Goal: Task Accomplishment & Management: Manage account settings

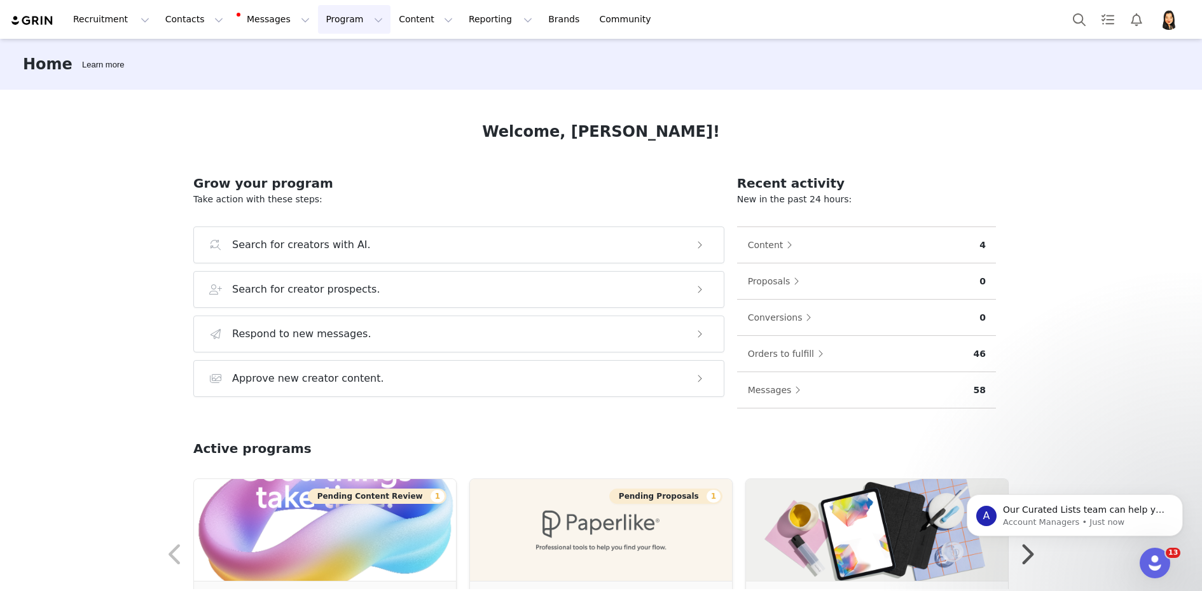
click at [318, 20] on button "Program Program" at bounding box center [354, 19] width 73 height 29
click at [333, 54] on p "Activations" at bounding box center [332, 56] width 49 height 13
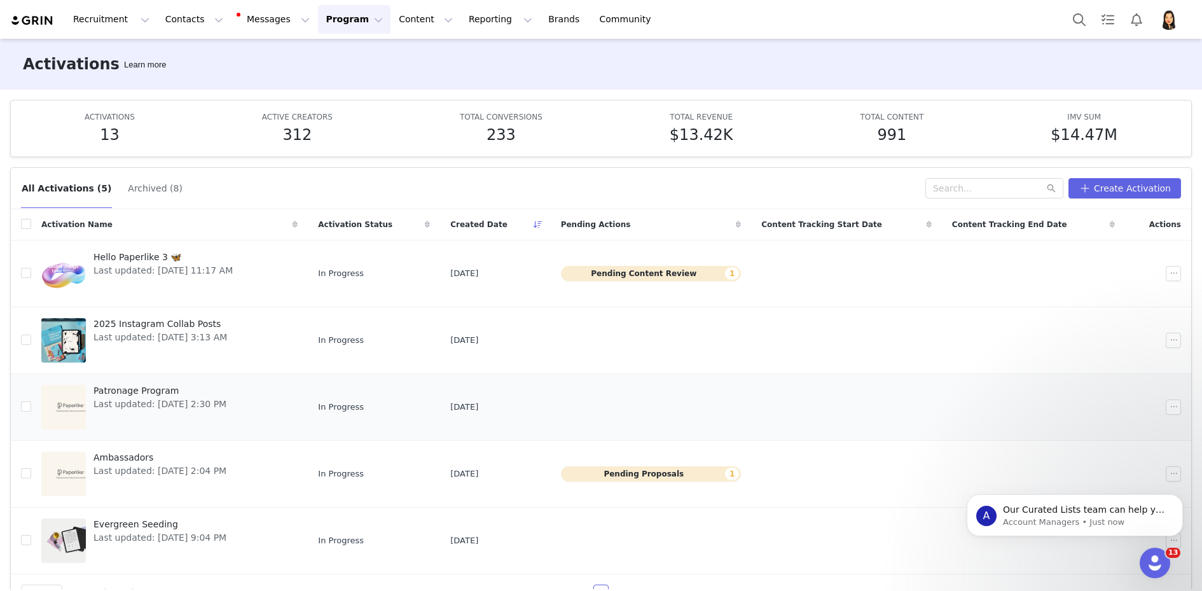
click at [137, 394] on span "Patronage Program" at bounding box center [159, 390] width 133 height 13
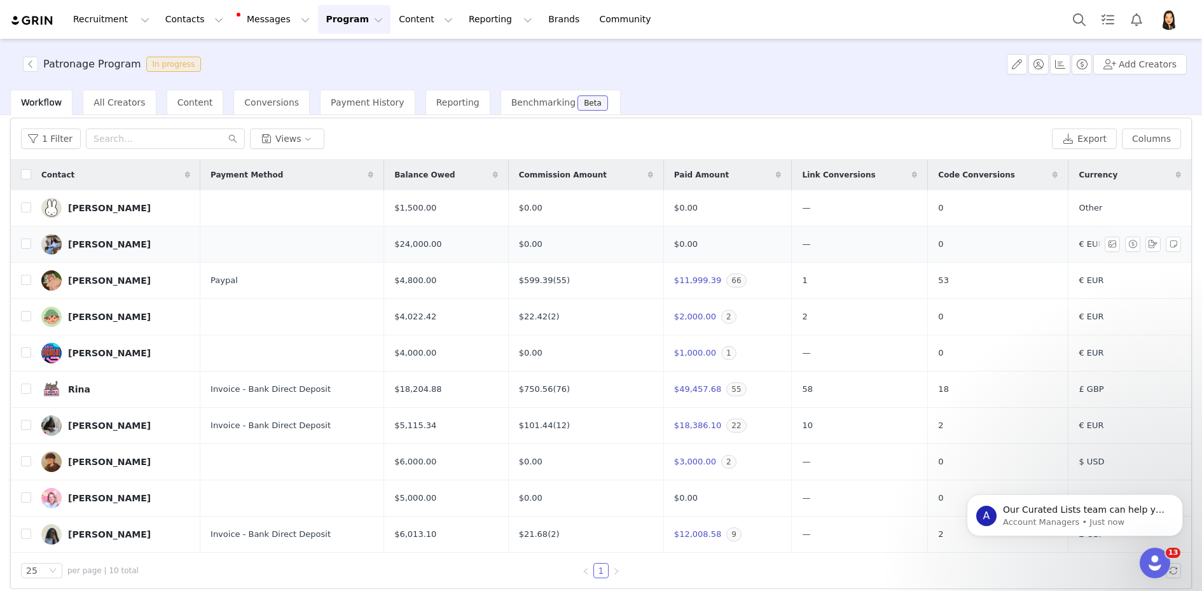
scroll to position [49, 0]
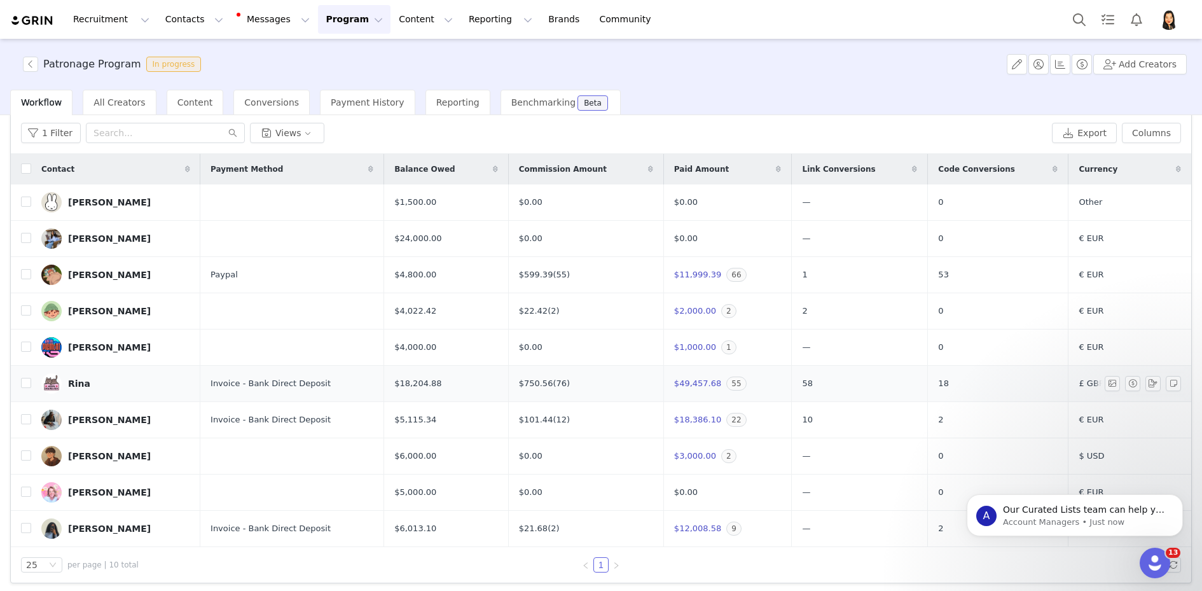
click at [31, 379] on td "Rina" at bounding box center [115, 384] width 169 height 36
click at [29, 379] on input "checkbox" at bounding box center [26, 383] width 10 height 10
checkbox input "true"
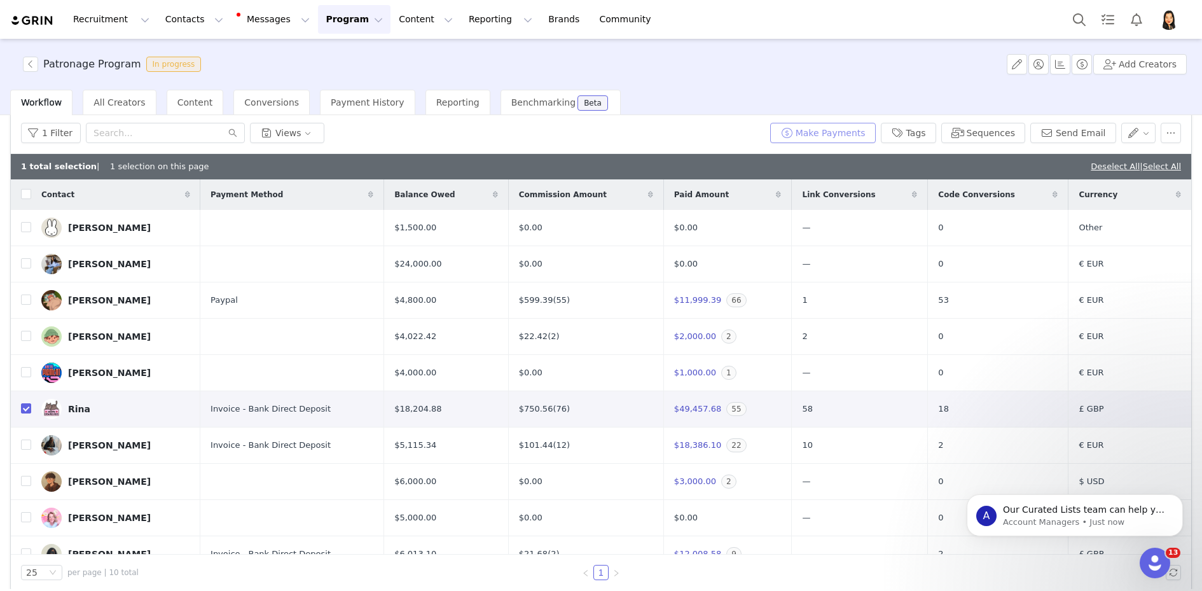
click at [839, 130] on button "Make Payments" at bounding box center [823, 133] width 106 height 20
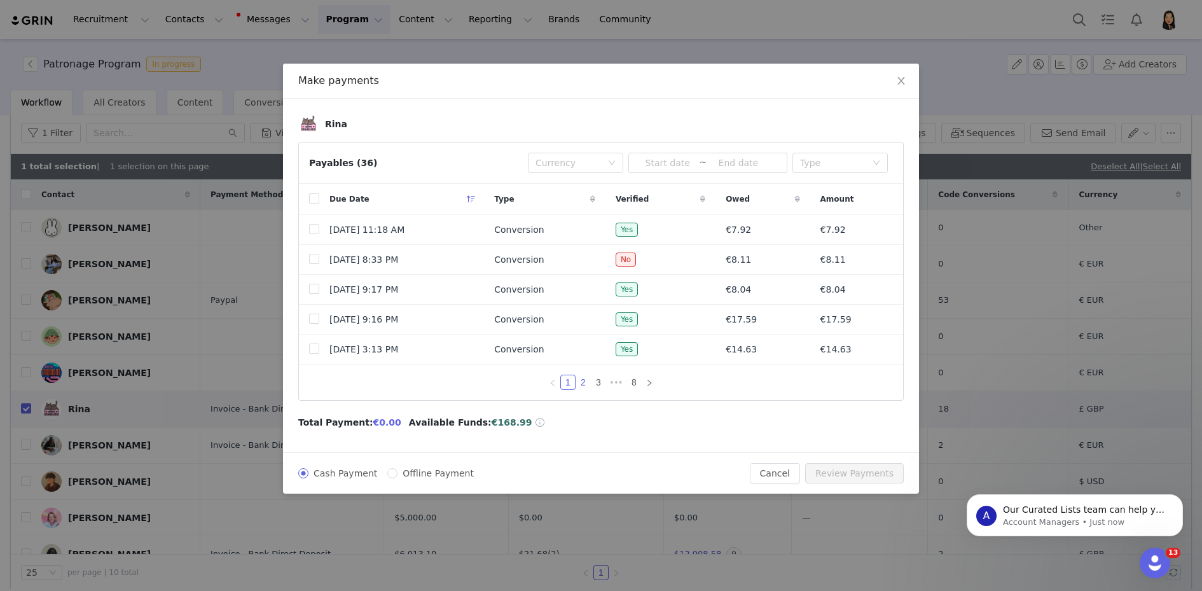
click at [584, 380] on link "2" at bounding box center [583, 382] width 14 height 14
click at [603, 378] on link "3" at bounding box center [598, 382] width 14 height 14
click at [605, 380] on link "4" at bounding box center [606, 382] width 14 height 14
click at [614, 378] on link "5" at bounding box center [616, 382] width 14 height 14
click at [620, 378] on link "6" at bounding box center [616, 382] width 14 height 14
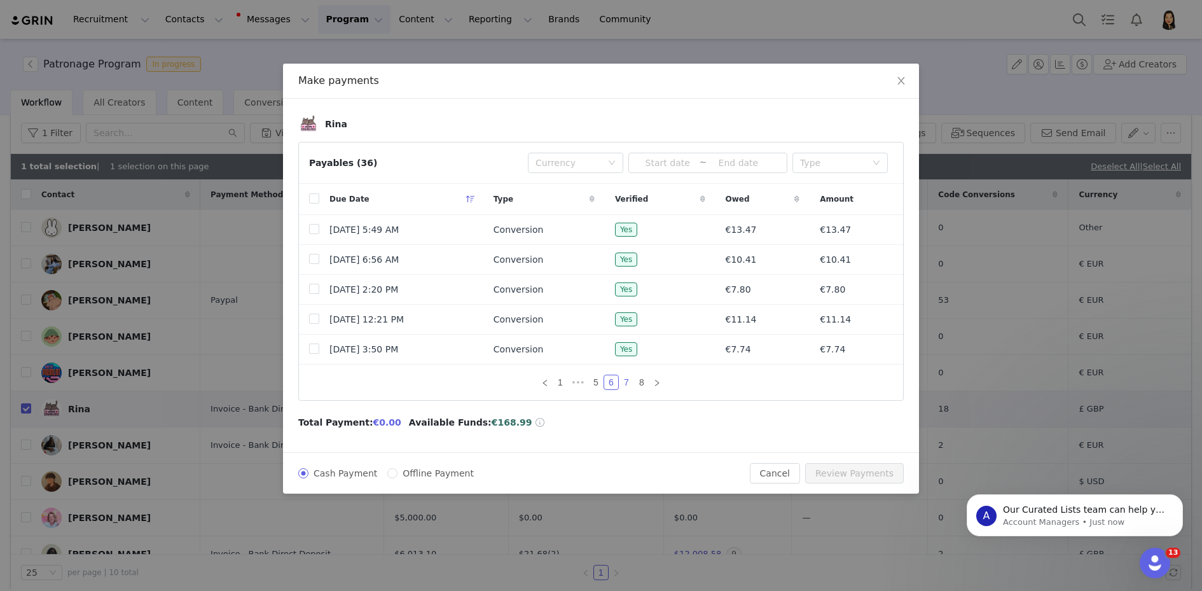
click at [625, 378] on link "7" at bounding box center [626, 382] width 14 height 14
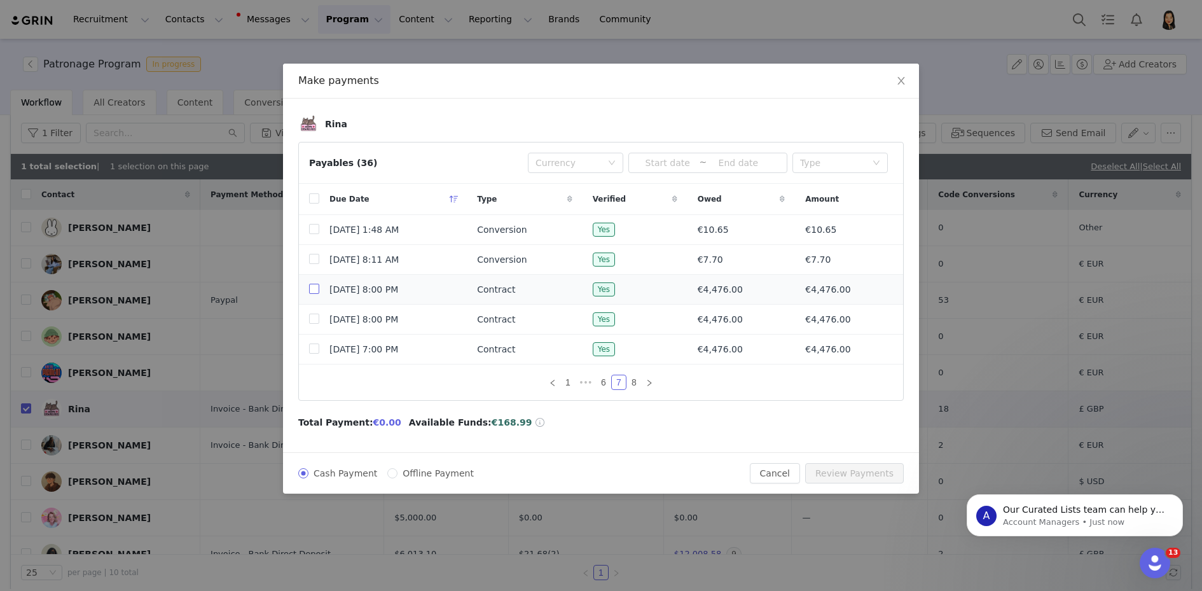
click at [315, 291] on input "checkbox" at bounding box center [314, 289] width 10 height 10
checkbox input "true"
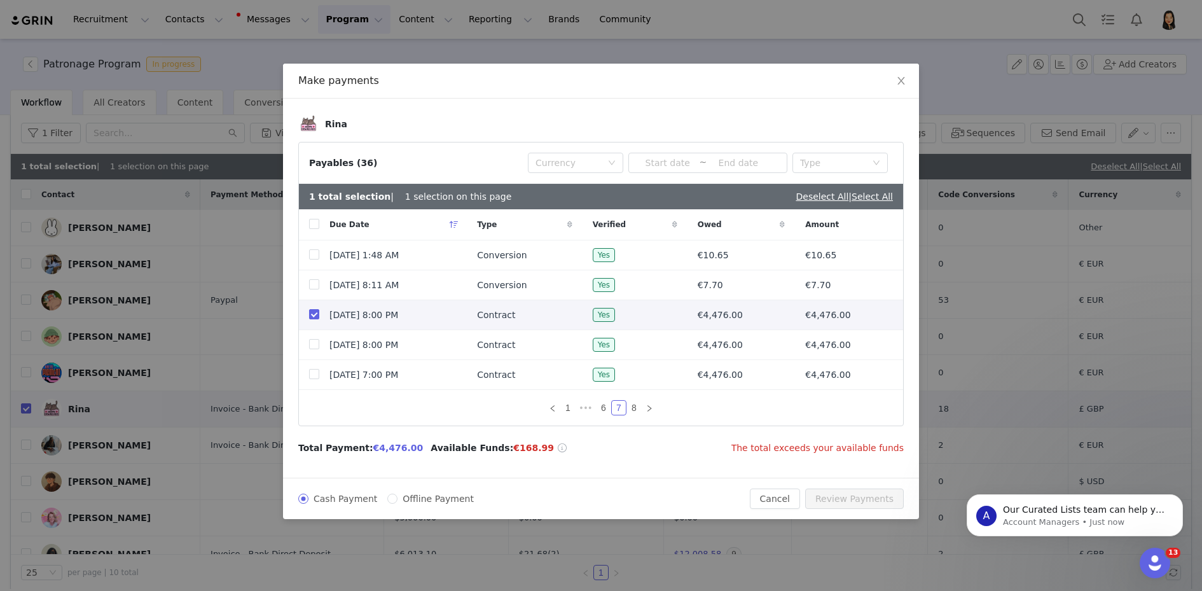
click at [458, 497] on span "Offline Payment" at bounding box center [437, 499] width 81 height 10
click at [397, 497] on input "Offline Payment" at bounding box center [392, 499] width 10 height 10
radio input "true"
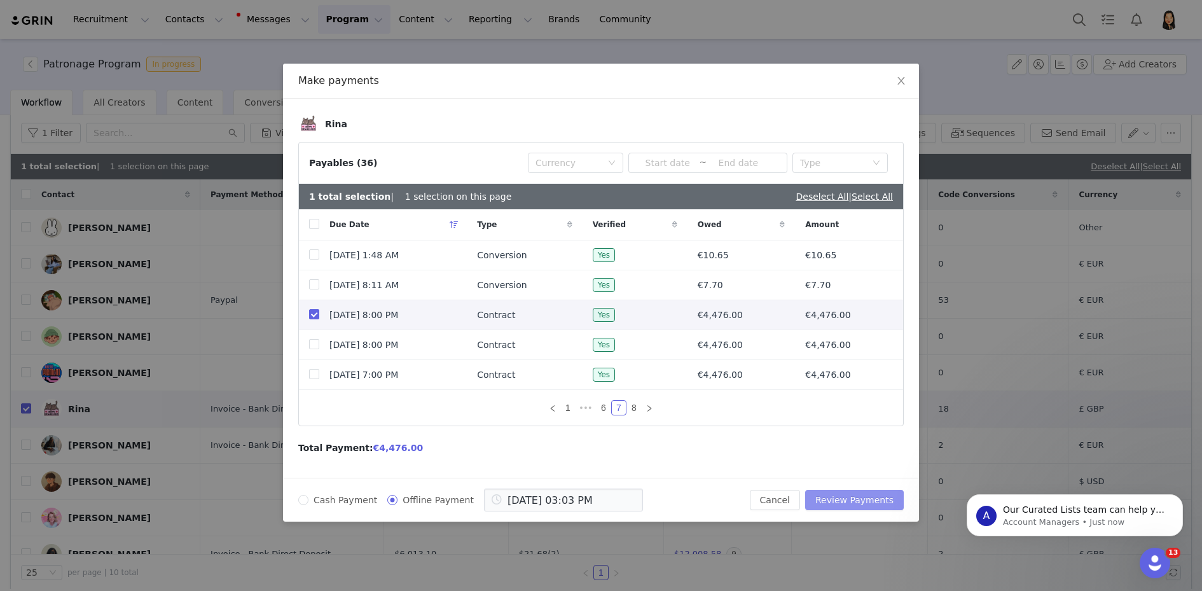
click at [855, 499] on button "Review Payments" at bounding box center [854, 500] width 99 height 20
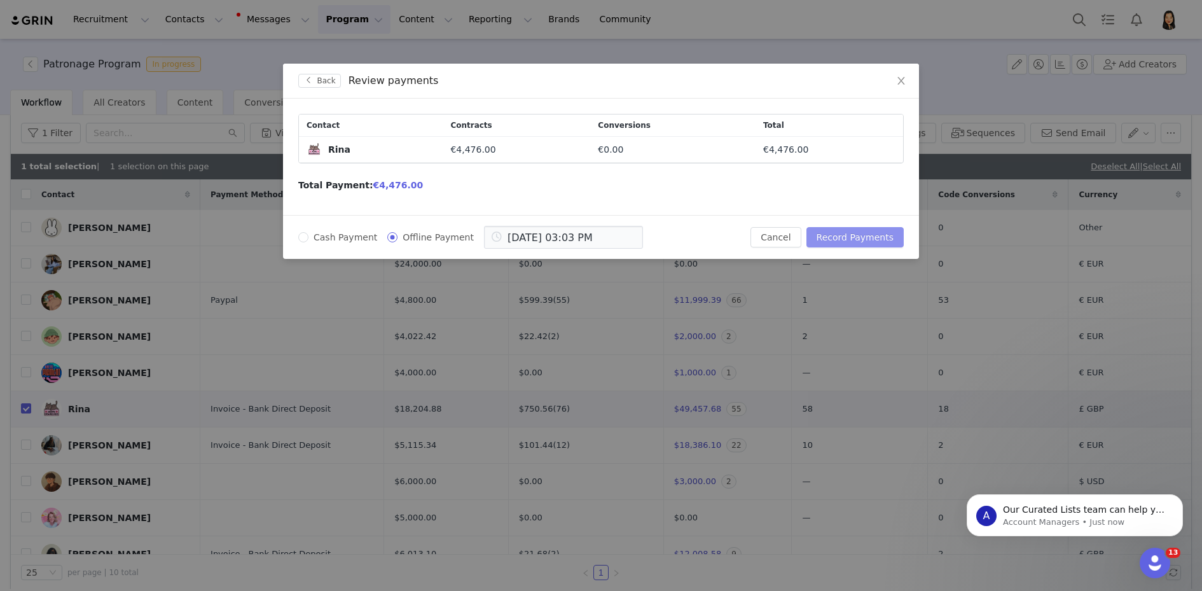
click at [850, 235] on button "Record Payments" at bounding box center [854, 237] width 97 height 20
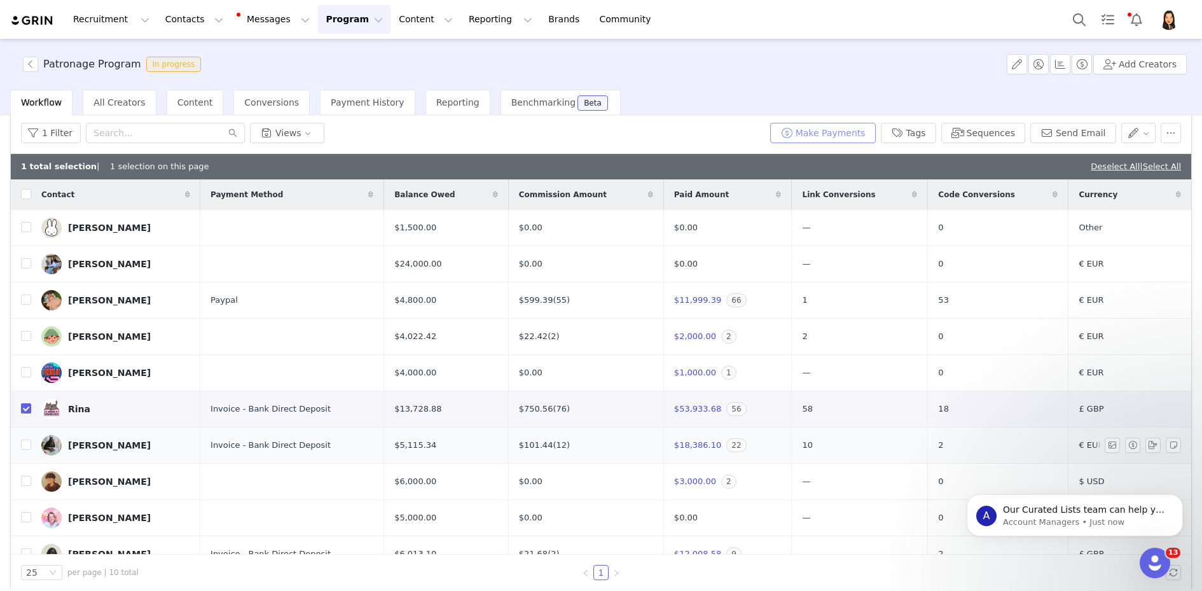
scroll to position [15, 0]
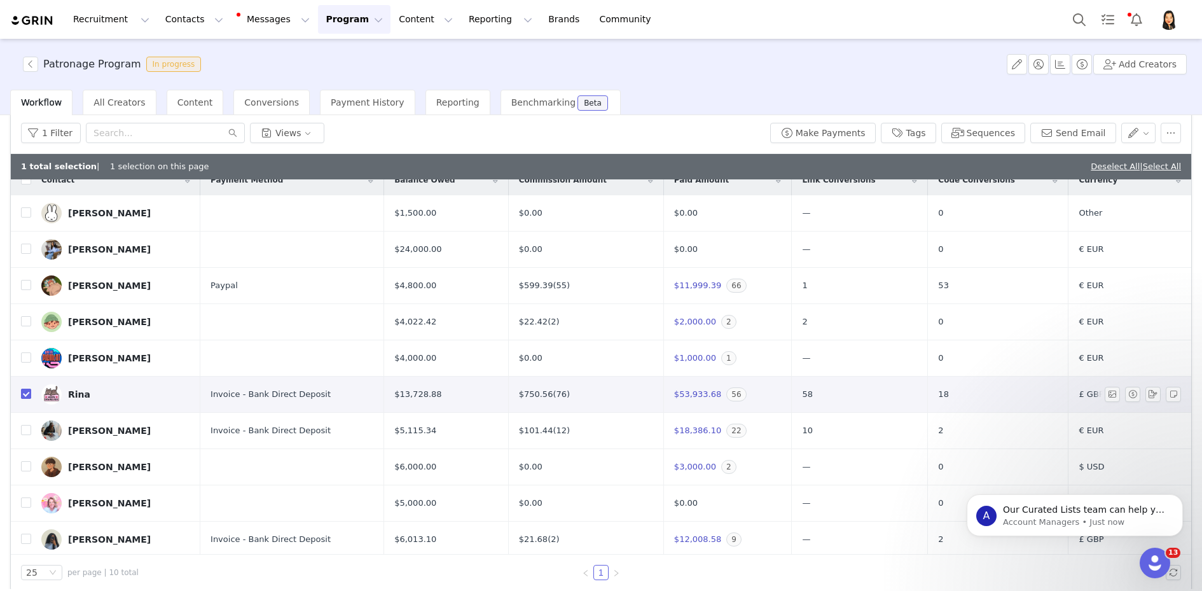
click at [24, 390] on input "checkbox" at bounding box center [26, 394] width 10 height 10
checkbox input "false"
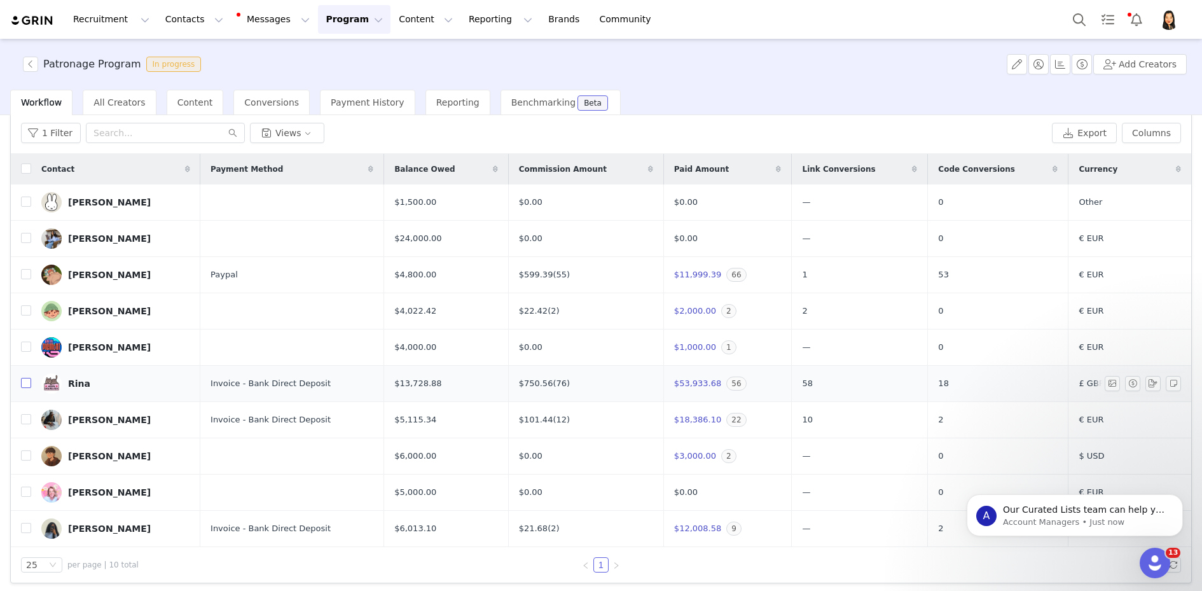
scroll to position [0, 0]
click at [25, 200] on input "checkbox" at bounding box center [26, 202] width 10 height 10
checkbox input "true"
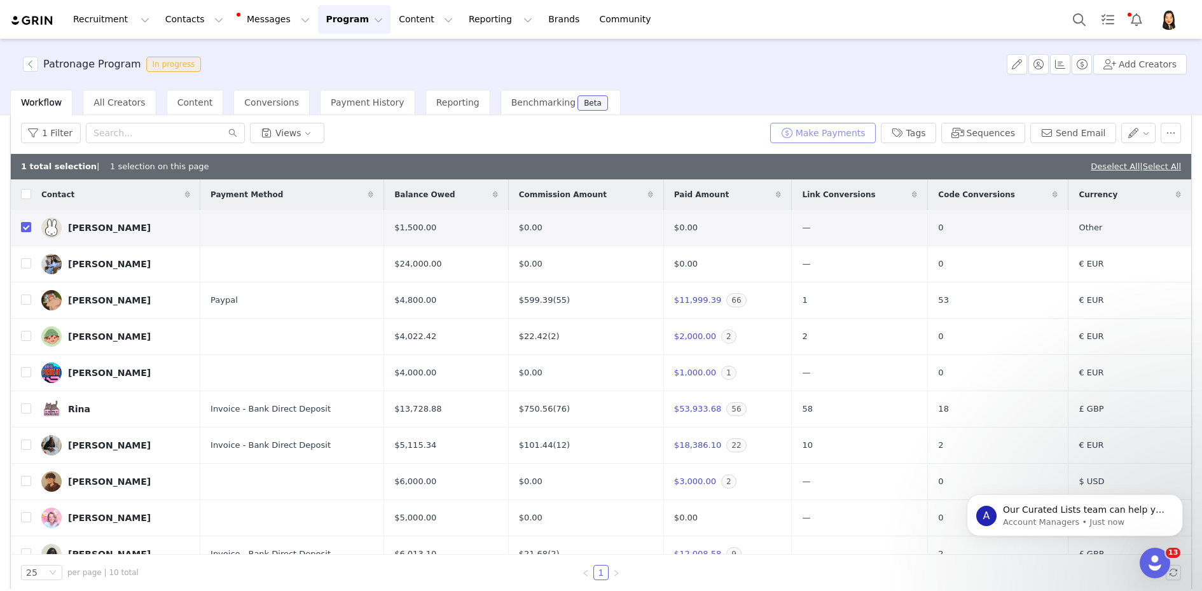
click at [844, 132] on button "Make Payments" at bounding box center [823, 133] width 106 height 20
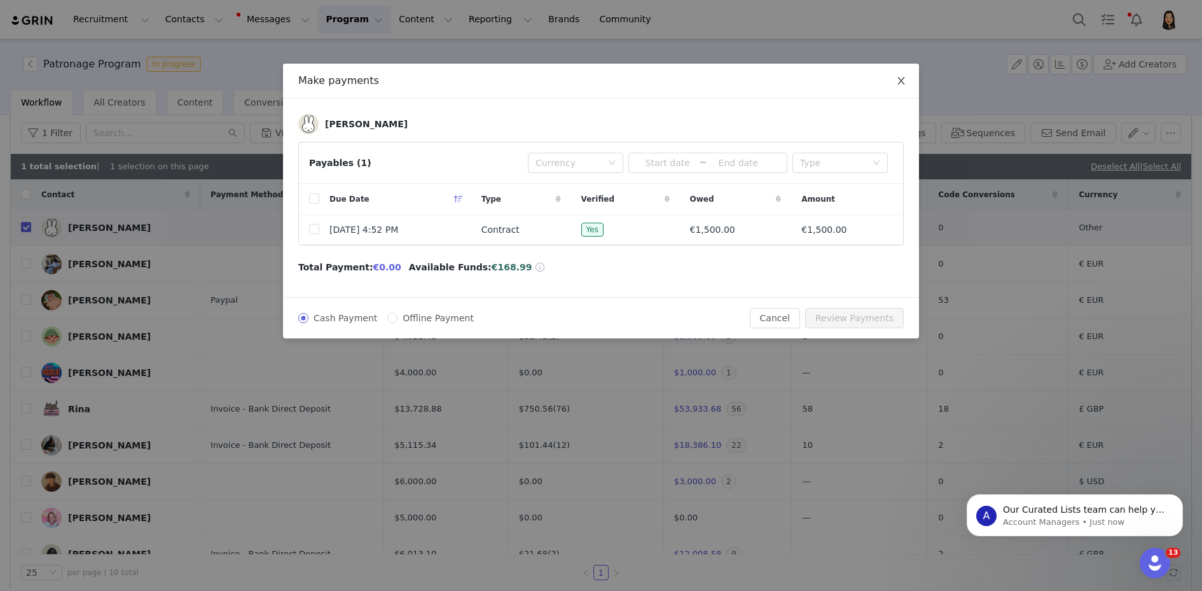
click at [899, 77] on icon "icon: close" at bounding box center [901, 81] width 10 height 10
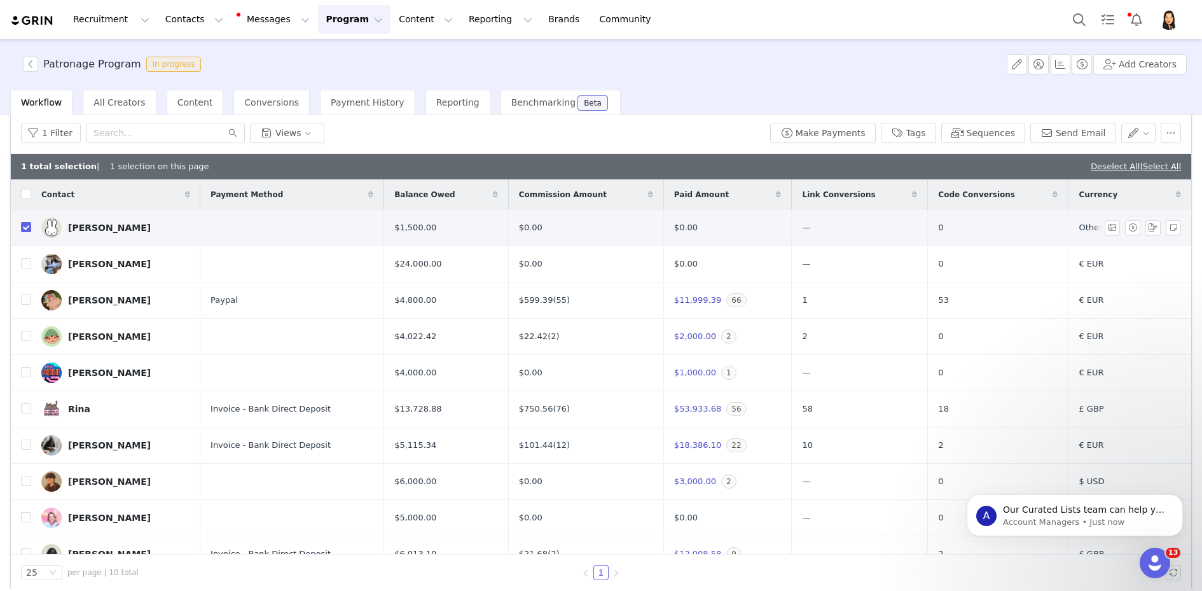
click at [995, 218] on td "0" at bounding box center [998, 228] width 141 height 36
click at [174, 228] on link "[PERSON_NAME]" at bounding box center [115, 228] width 149 height 20
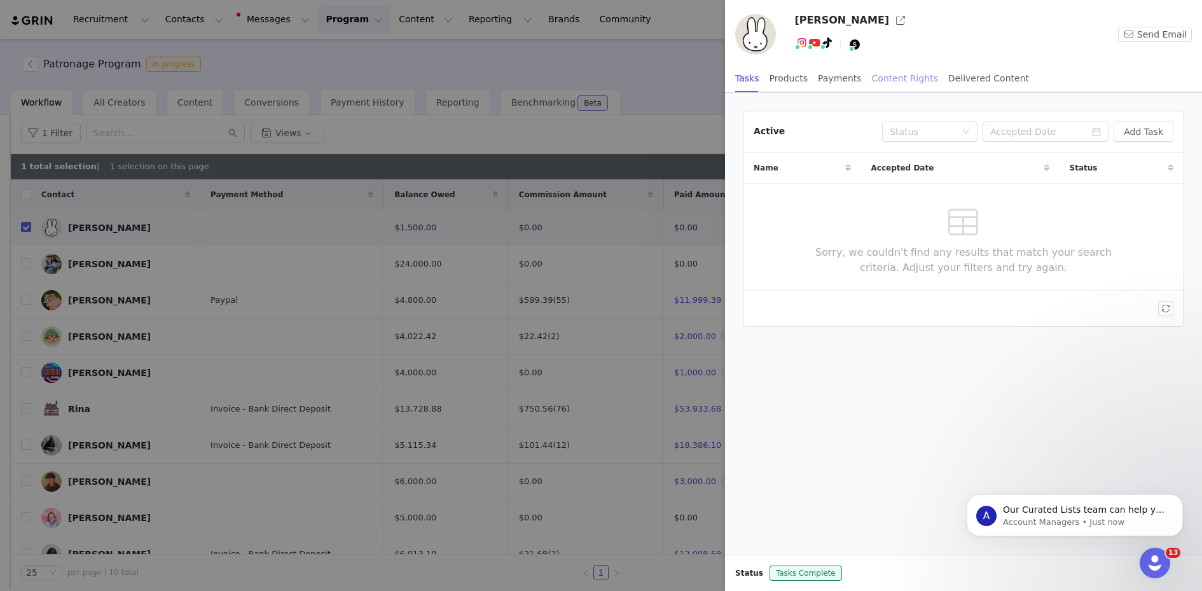
click at [902, 76] on div "Content Rights" at bounding box center [905, 78] width 66 height 29
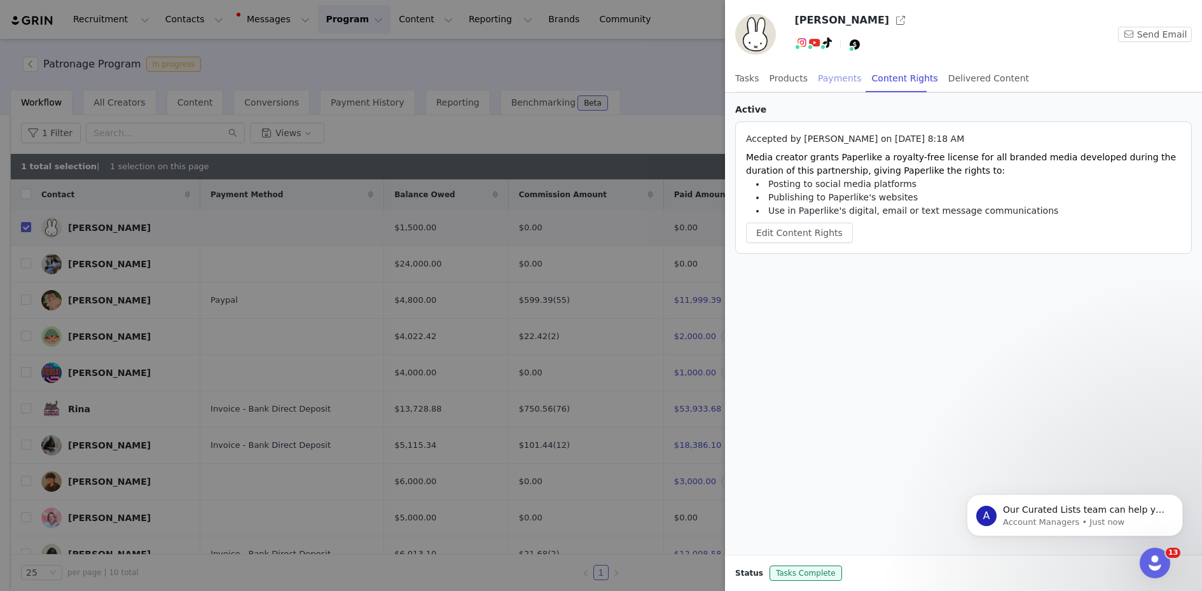
click at [846, 74] on div "Payments" at bounding box center [840, 78] width 44 height 29
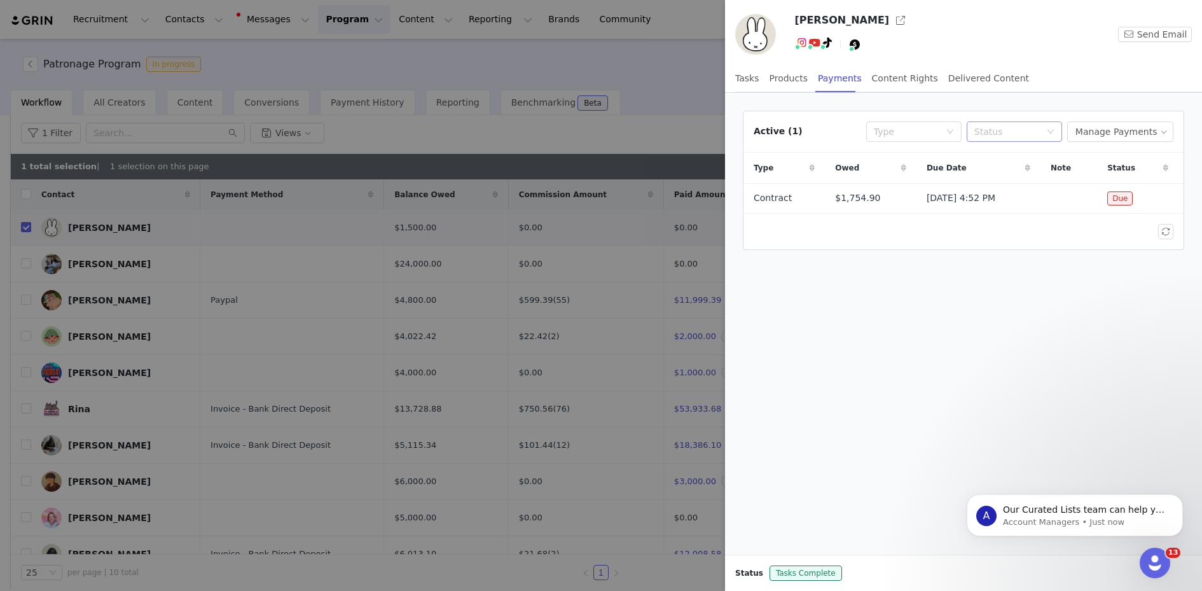
click at [1040, 125] on div "Status" at bounding box center [1007, 131] width 66 height 13
click at [1017, 218] on li "Unpaid" at bounding box center [1021, 217] width 95 height 20
click at [1144, 197] on button "button" at bounding box center [1145, 198] width 15 height 15
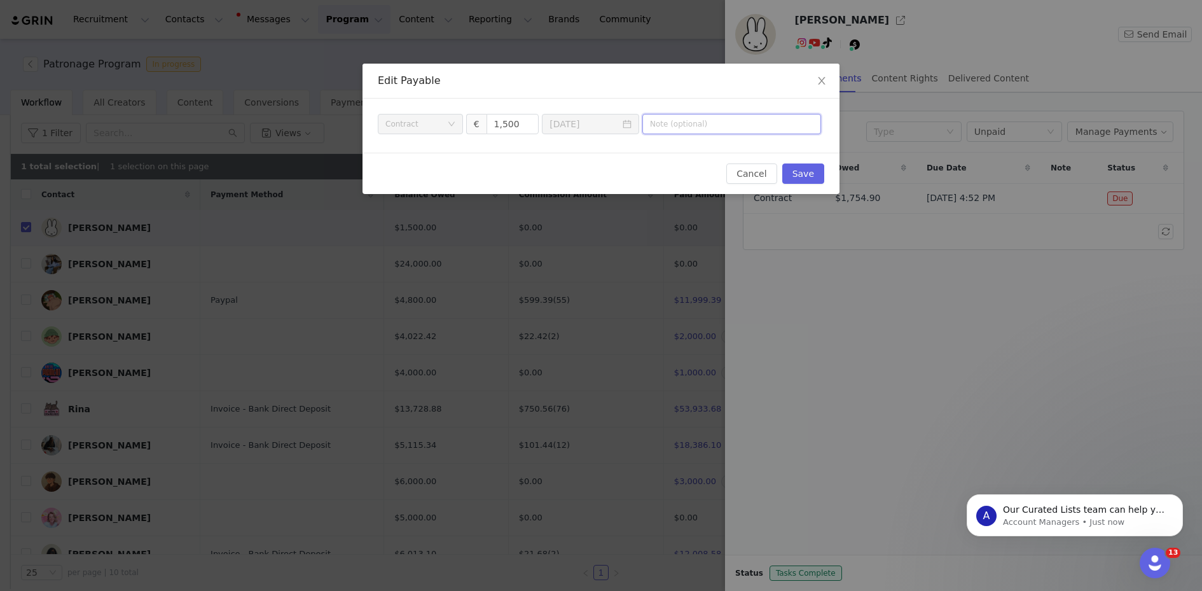
click at [698, 124] on input "text" at bounding box center [731, 124] width 179 height 20
type input "Aug. Stipend"
click at [810, 168] on button "Save" at bounding box center [803, 173] width 42 height 20
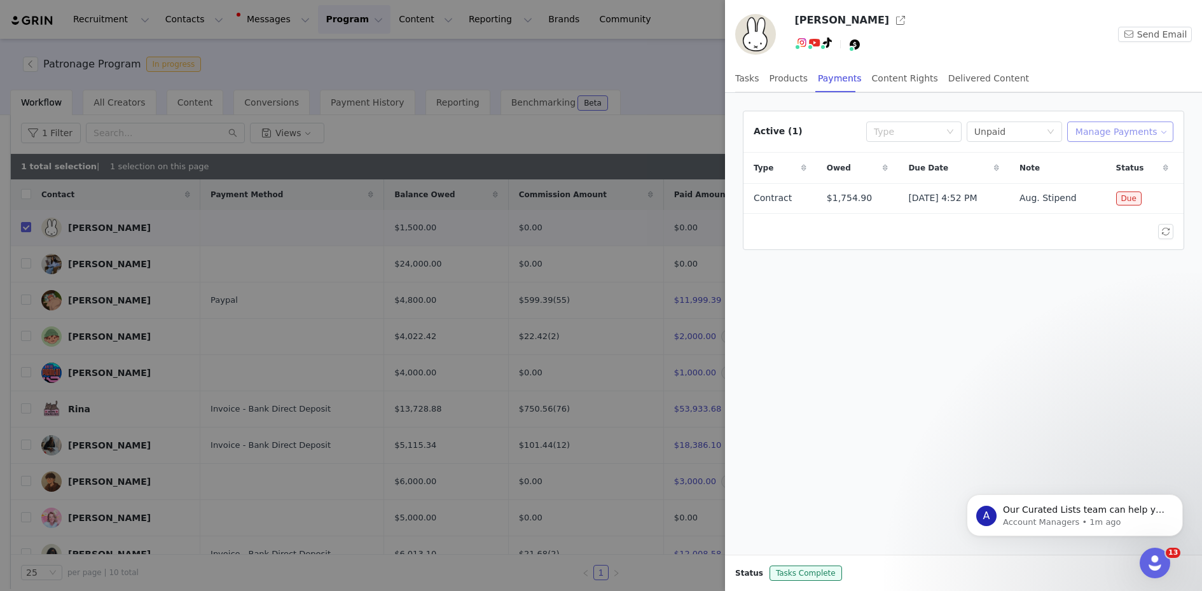
click at [1106, 130] on button "Manage Payments" at bounding box center [1120, 131] width 106 height 20
click at [1112, 180] on span "Add Payable" at bounding box center [1124, 176] width 55 height 14
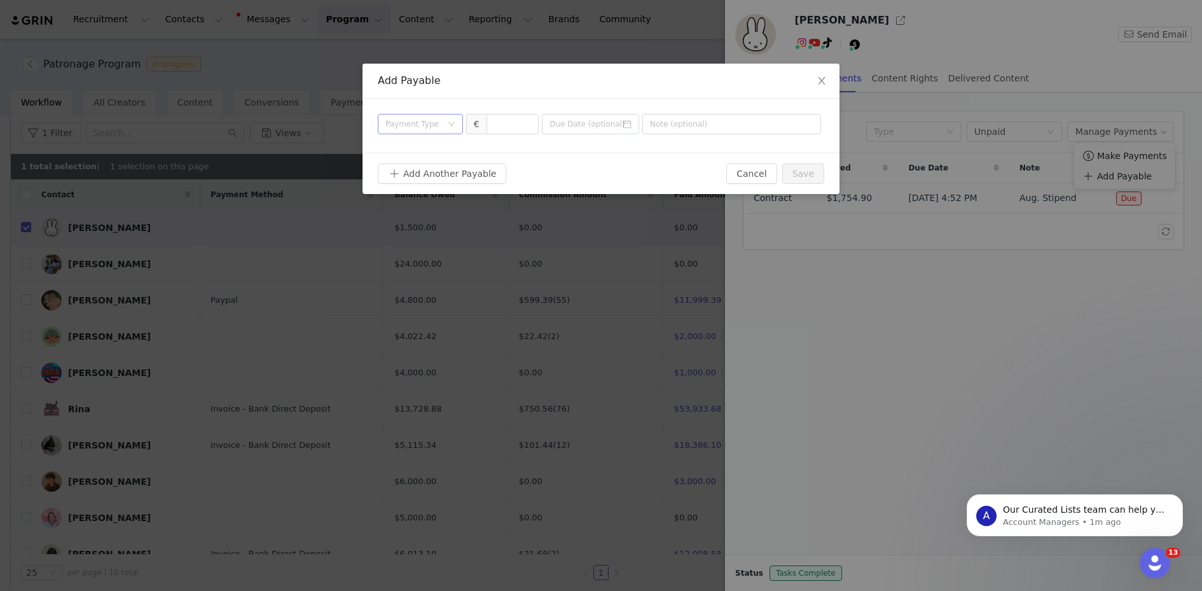
click at [446, 125] on div "Payment Type" at bounding box center [416, 123] width 62 height 19
click at [423, 230] on li "Contract" at bounding box center [420, 231] width 85 height 20
click at [463, 167] on button "Add Another Payable" at bounding box center [442, 173] width 128 height 20
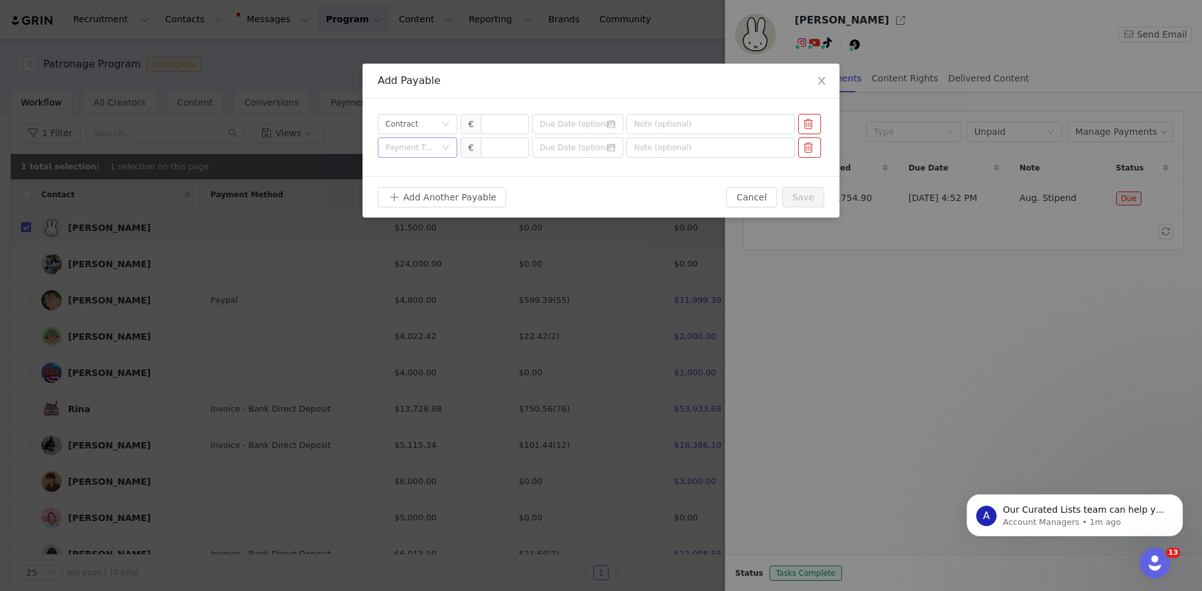
click at [438, 155] on div "Payment Type" at bounding box center [413, 147] width 56 height 19
click at [424, 253] on li "Contract" at bounding box center [418, 254] width 80 height 20
click at [439, 194] on button "Add Another Payable" at bounding box center [442, 197] width 128 height 20
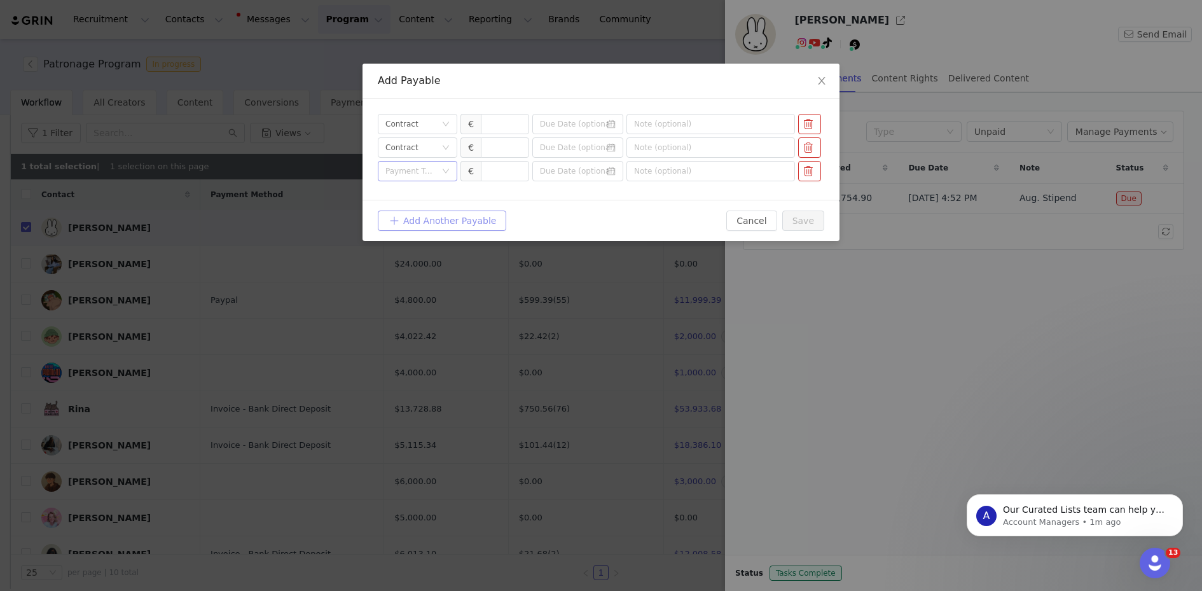
click at [433, 173] on div "Payment Type" at bounding box center [410, 171] width 50 height 13
click at [425, 284] on li "Contract" at bounding box center [418, 278] width 80 height 20
click at [436, 229] on button "Add Another Payable" at bounding box center [442, 221] width 128 height 20
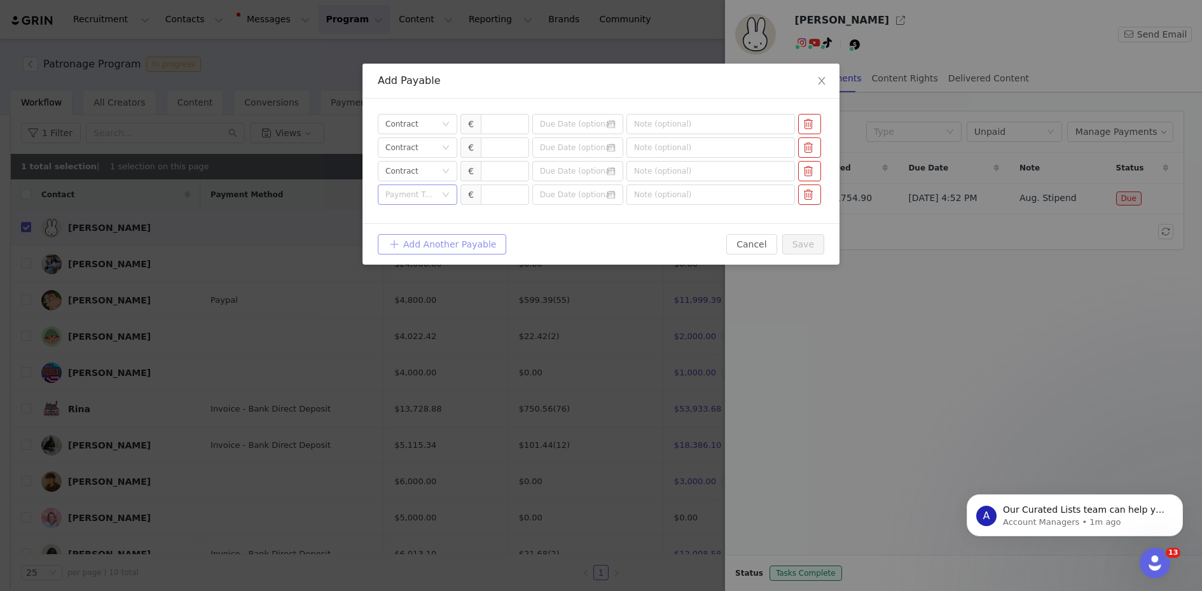
click at [436, 195] on div "Payment Type" at bounding box center [410, 194] width 50 height 13
click at [426, 302] on li "Contract" at bounding box center [418, 301] width 80 height 20
click at [710, 133] on input "text" at bounding box center [710, 124] width 169 height 20
type input "Sept. Stipend"
click at [743, 151] on input "text" at bounding box center [710, 147] width 169 height 20
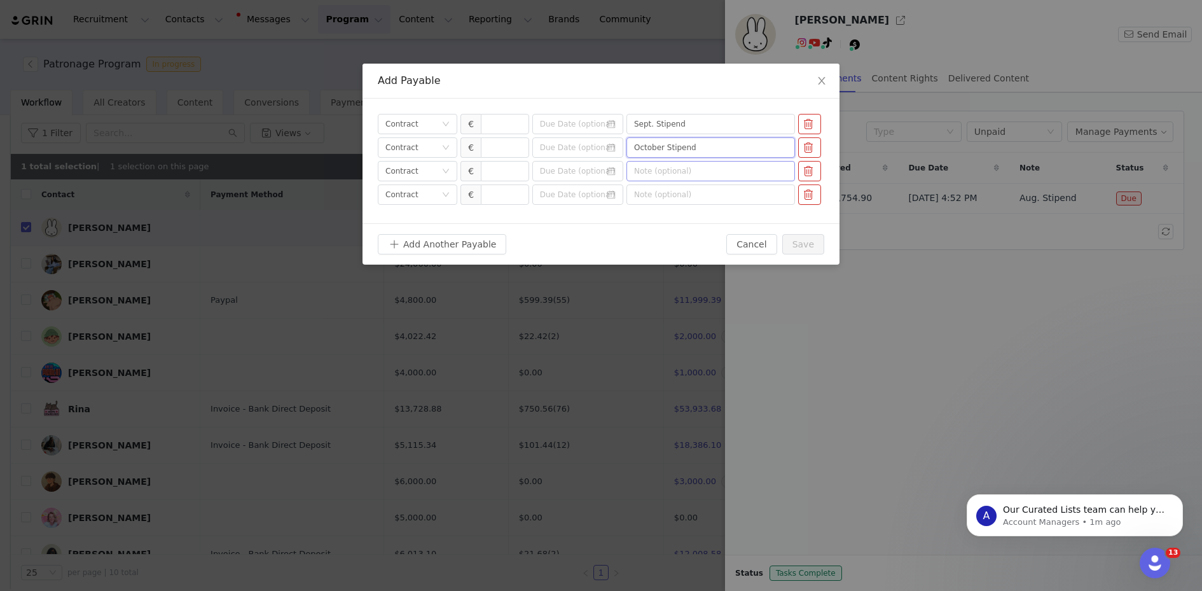
type input "October Stipend"
click at [749, 172] on input "text" at bounding box center [710, 171] width 169 height 20
type input "n"
type input "November Stipend"
click at [756, 198] on input "text" at bounding box center [710, 194] width 169 height 20
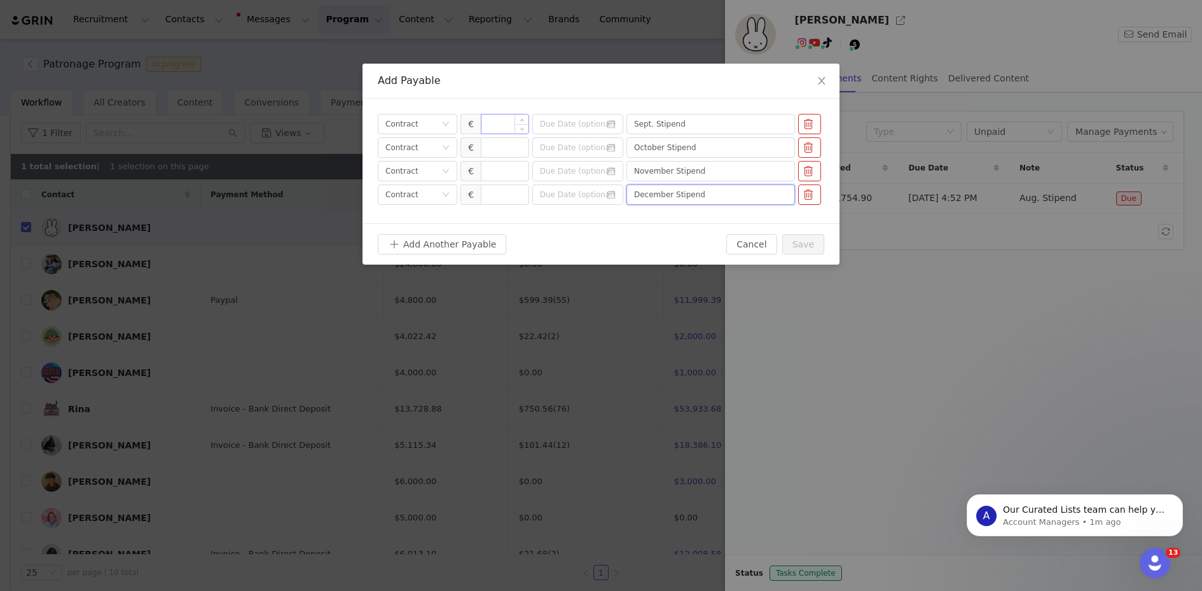
type input "December Stipend"
click at [500, 124] on input at bounding box center [504, 123] width 47 height 19
type input "1,500"
click at [500, 148] on input at bounding box center [504, 147] width 47 height 19
type input "1,500"
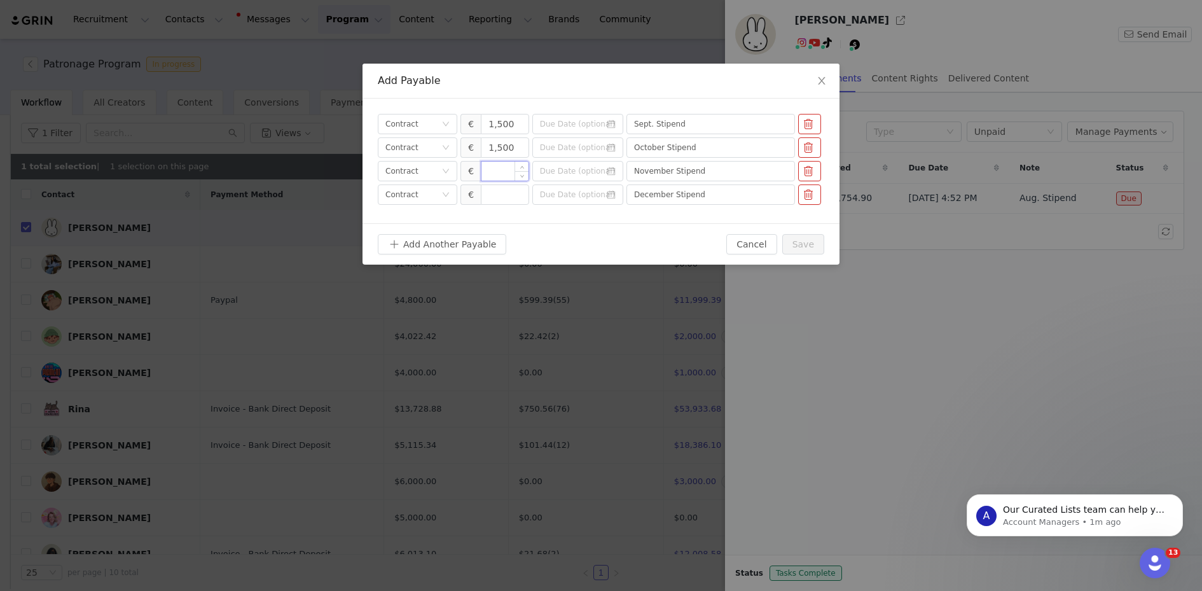
click at [501, 167] on input at bounding box center [504, 171] width 47 height 19
type input "1,500"
click at [506, 190] on input at bounding box center [504, 194] width 47 height 19
type input "1,500"
click at [612, 118] on input at bounding box center [577, 124] width 91 height 20
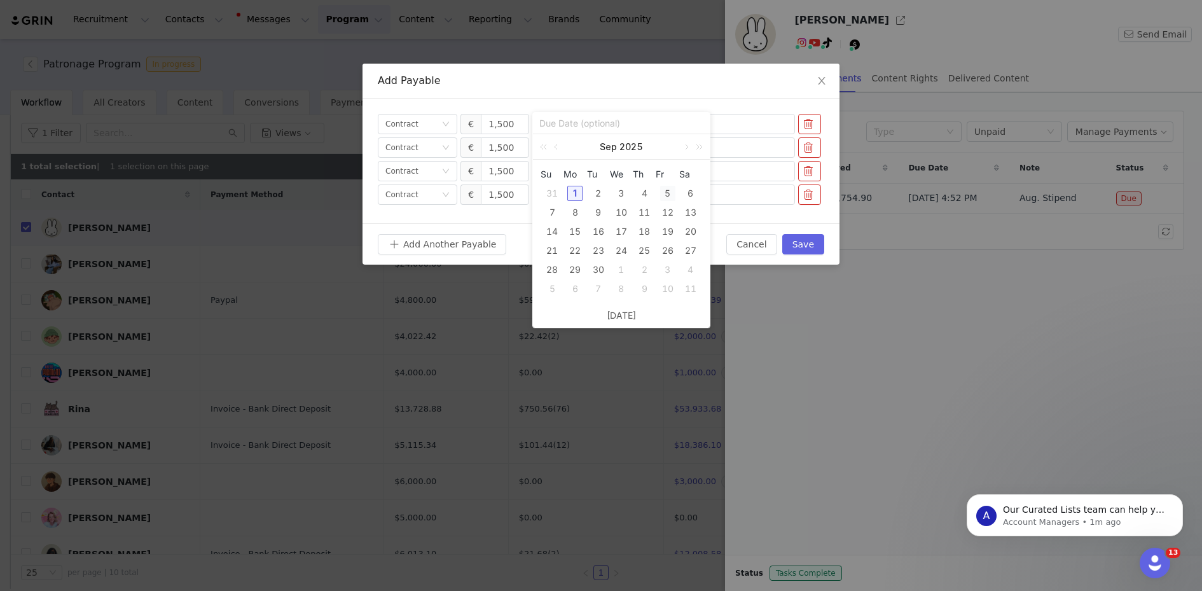
click at [667, 193] on div "5" at bounding box center [667, 193] width 15 height 15
type input "[DATE]"
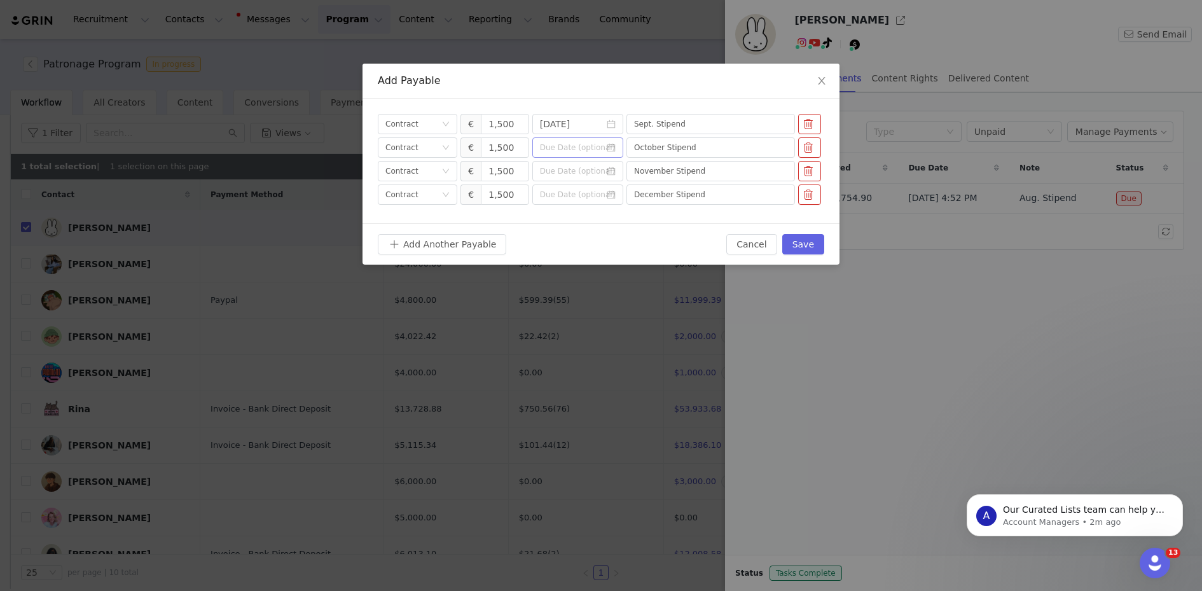
click at [614, 148] on icon "icon: calendar" at bounding box center [611, 147] width 9 height 9
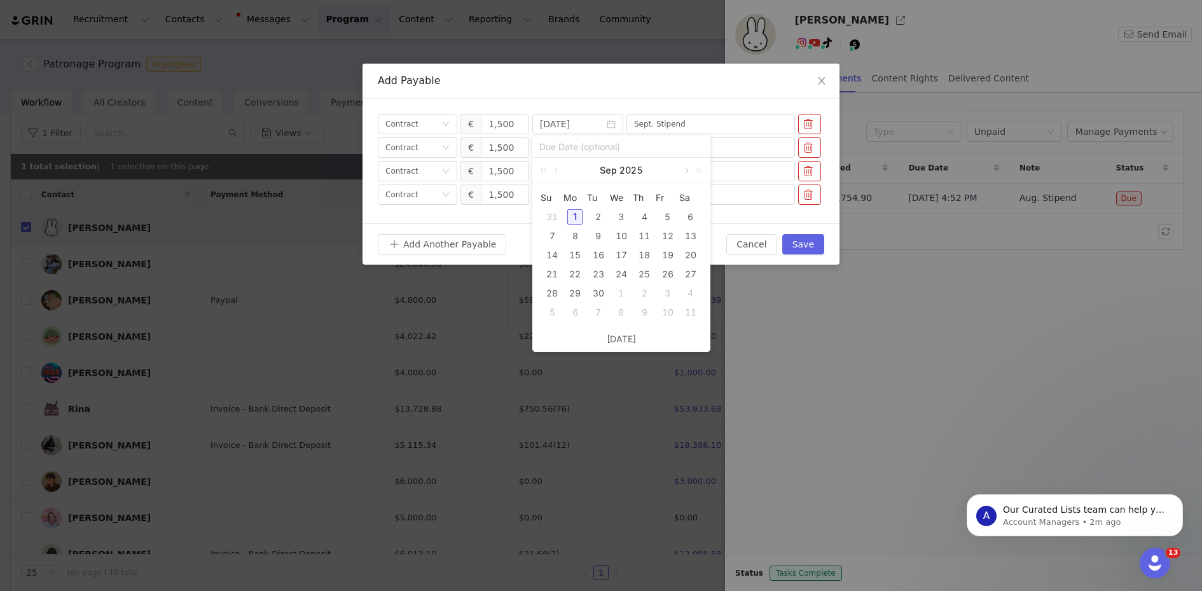
click at [682, 170] on link at bounding box center [685, 170] width 11 height 25
click at [672, 241] on div "10" at bounding box center [667, 235] width 15 height 15
type input "[DATE]"
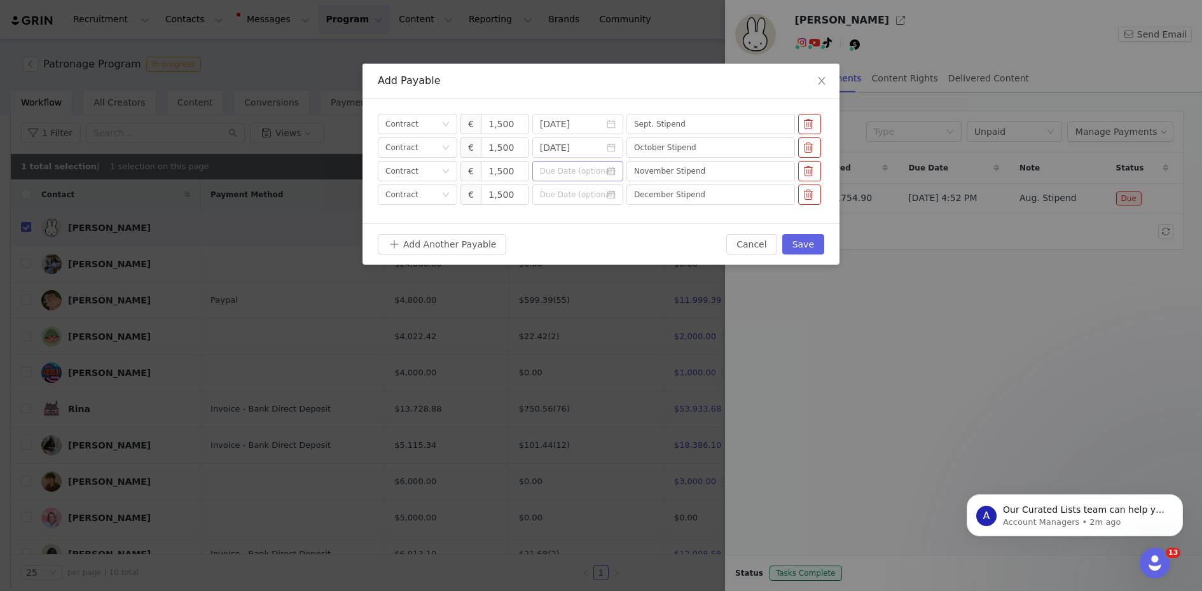
click at [615, 172] on icon "icon: calendar" at bounding box center [611, 171] width 8 height 8
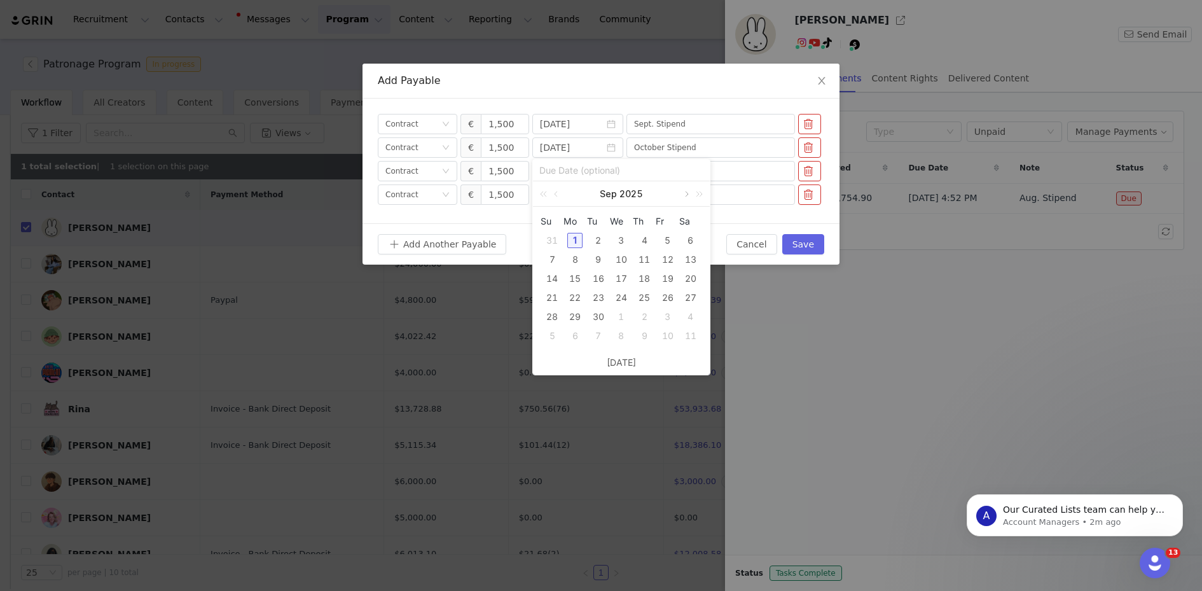
click at [685, 197] on link at bounding box center [685, 193] width 11 height 25
click at [683, 197] on link at bounding box center [685, 193] width 11 height 25
click at [670, 261] on div "7" at bounding box center [667, 259] width 15 height 15
type input "[DATE]"
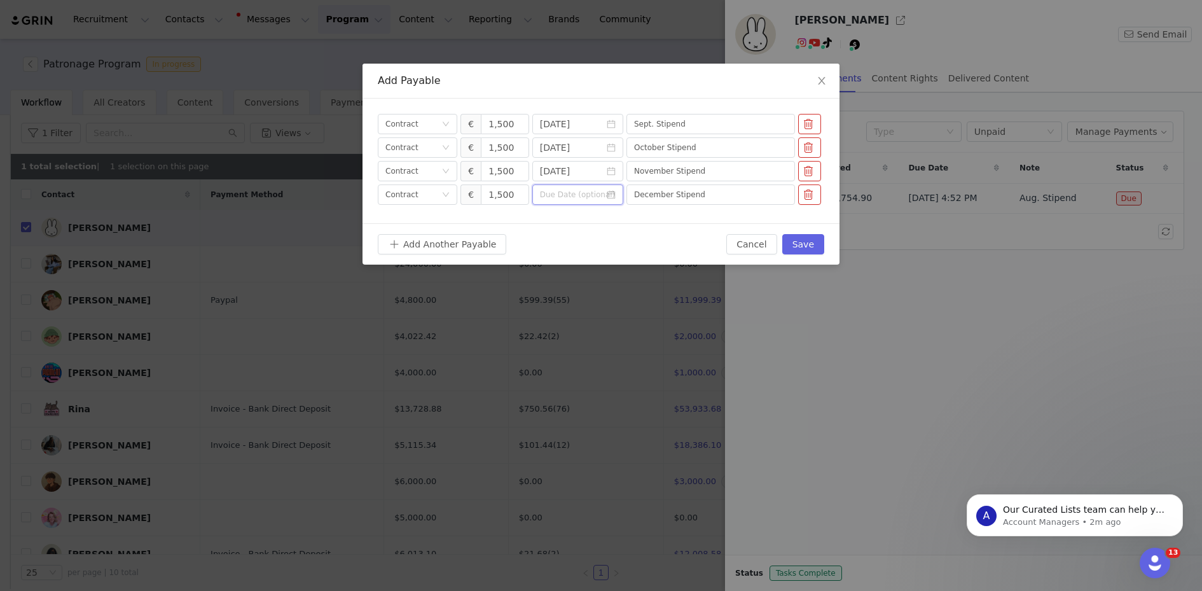
click at [585, 198] on input at bounding box center [577, 194] width 91 height 20
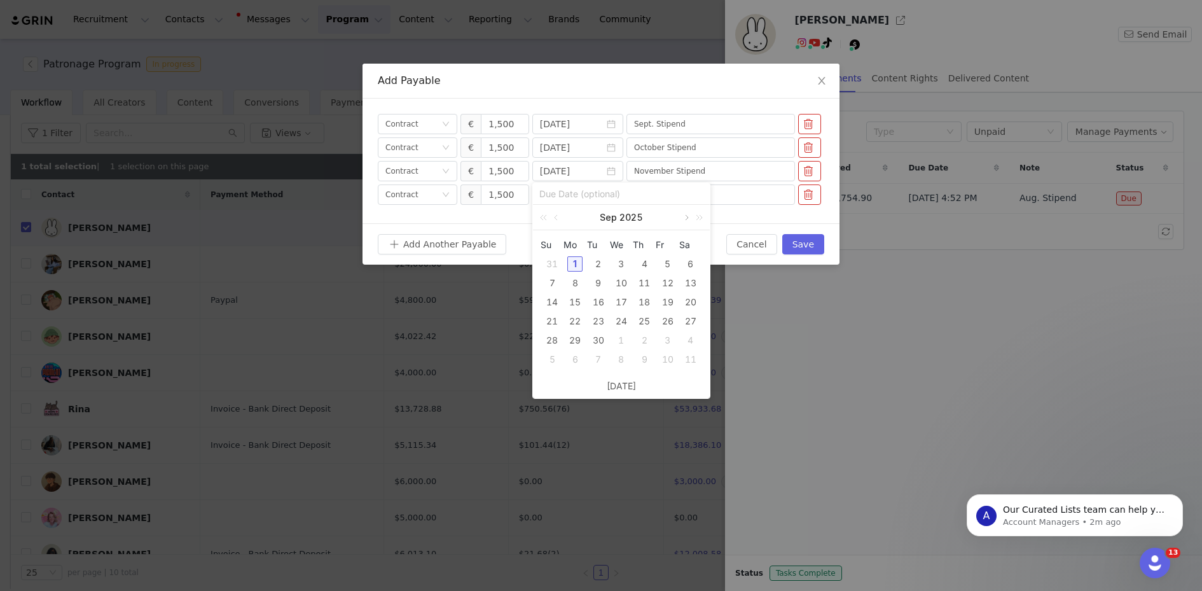
click at [686, 219] on link at bounding box center [685, 217] width 11 height 25
click at [670, 263] on div "5" at bounding box center [667, 263] width 15 height 15
type input "[DATE]"
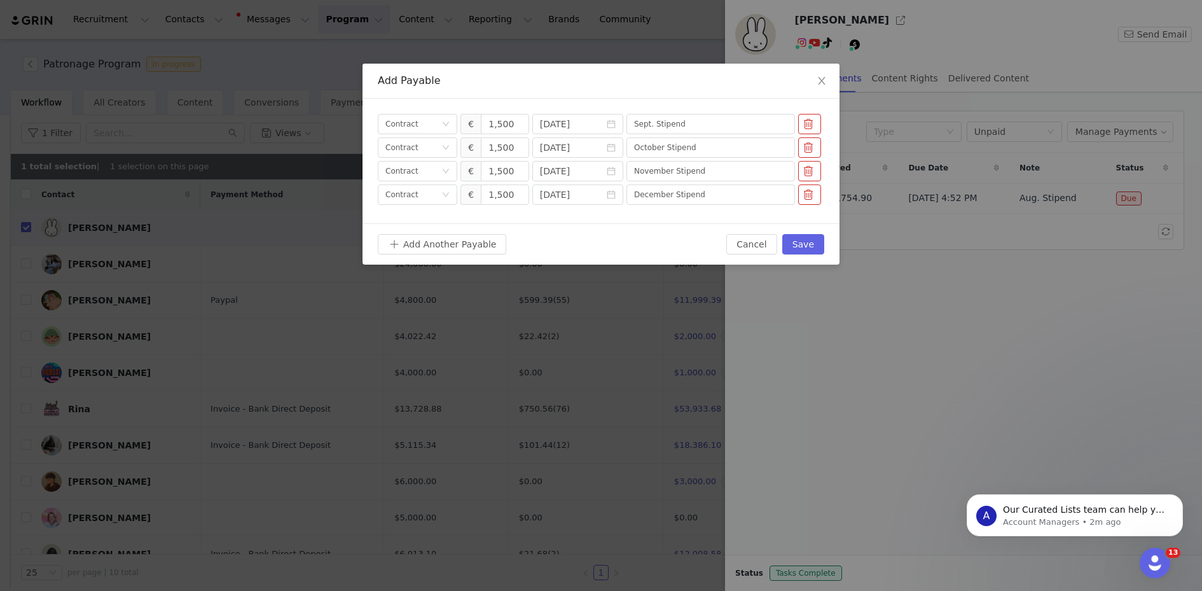
click at [806, 256] on div "Add Another Payable Cancel Save" at bounding box center [601, 243] width 477 height 41
click at [806, 247] on button "Save" at bounding box center [803, 244] width 42 height 20
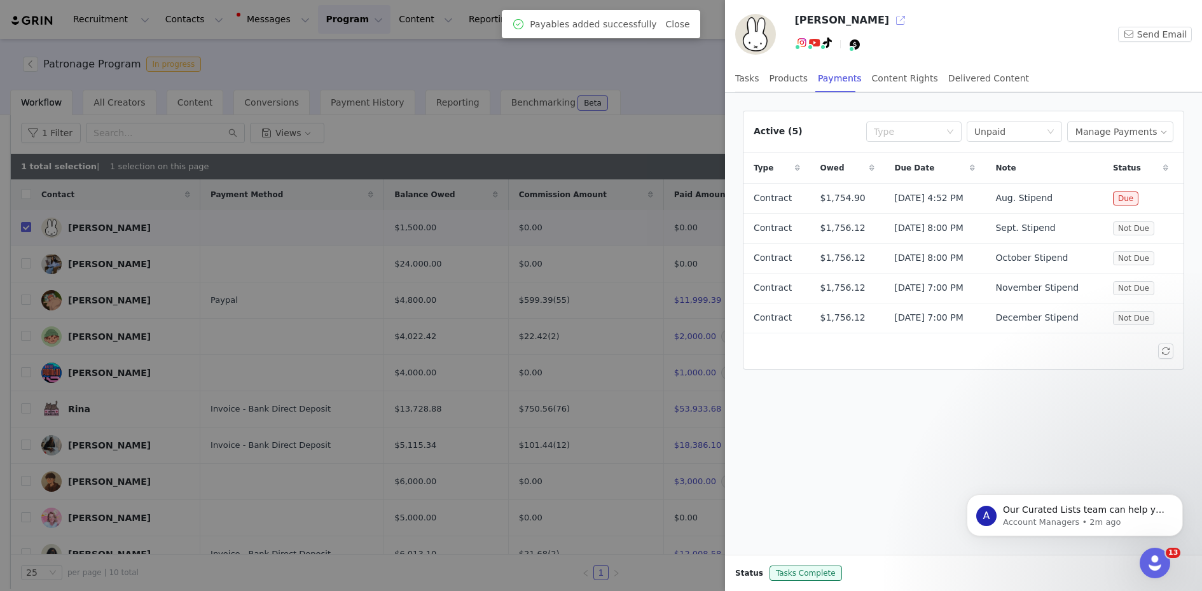
click at [890, 24] on button "button" at bounding box center [900, 20] width 20 height 20
click at [652, 145] on div at bounding box center [601, 295] width 1202 height 591
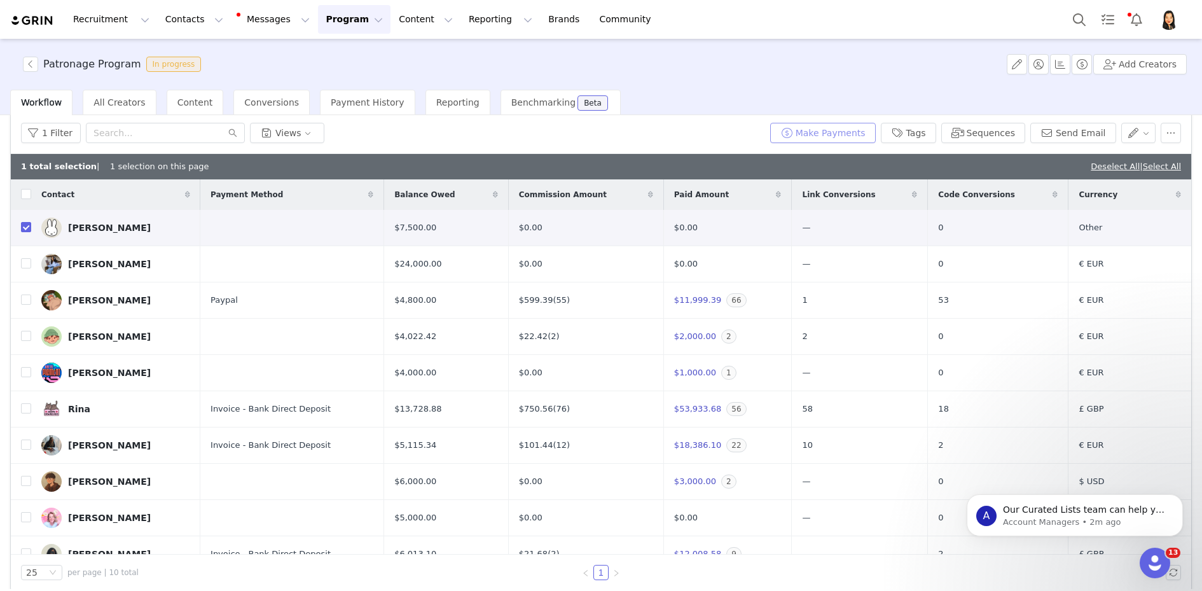
click at [828, 138] on button "Make Payments" at bounding box center [823, 133] width 106 height 20
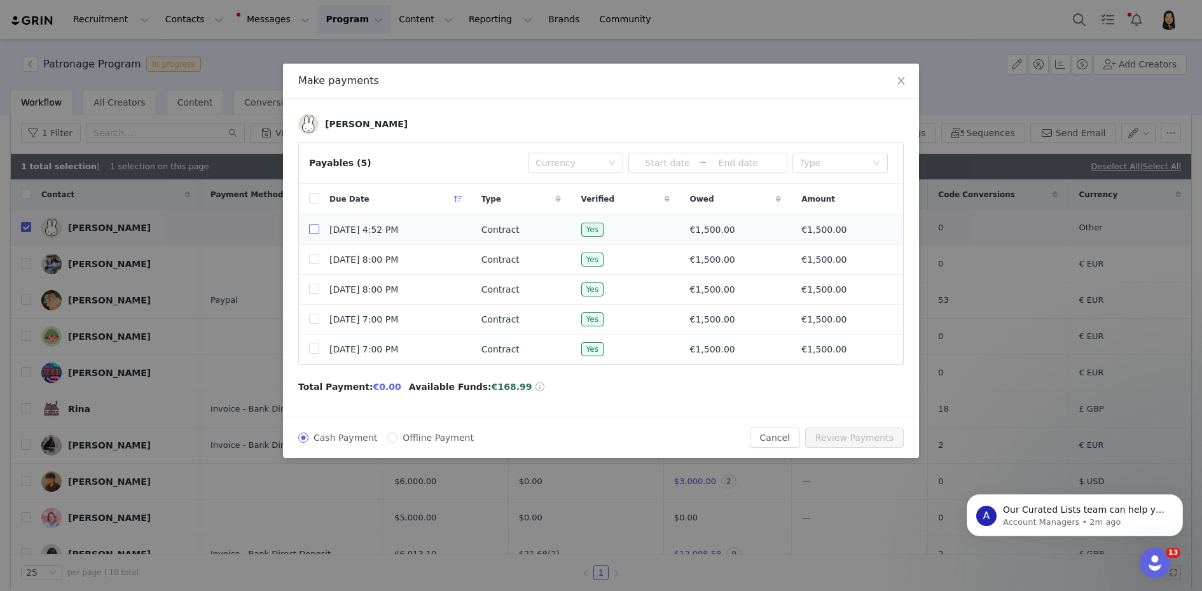
click at [312, 225] on input "checkbox" at bounding box center [314, 229] width 10 height 10
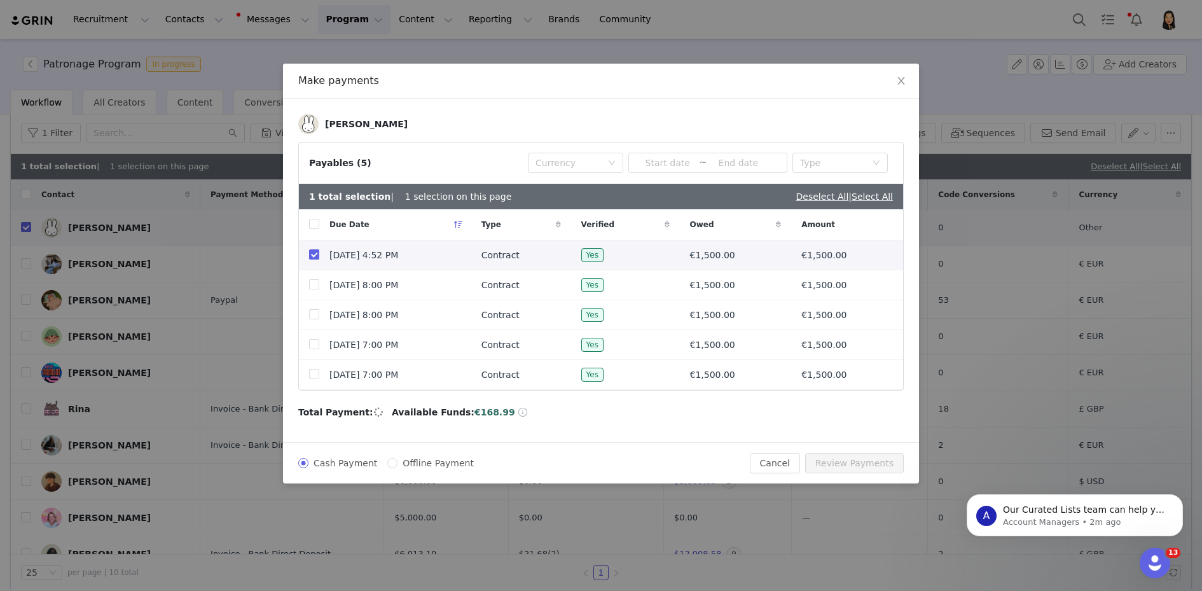
checkbox input "true"
click at [417, 459] on span "Offline Payment" at bounding box center [437, 463] width 81 height 10
click at [389, 461] on input "Offline Payment" at bounding box center [392, 463] width 10 height 10
radio input "true"
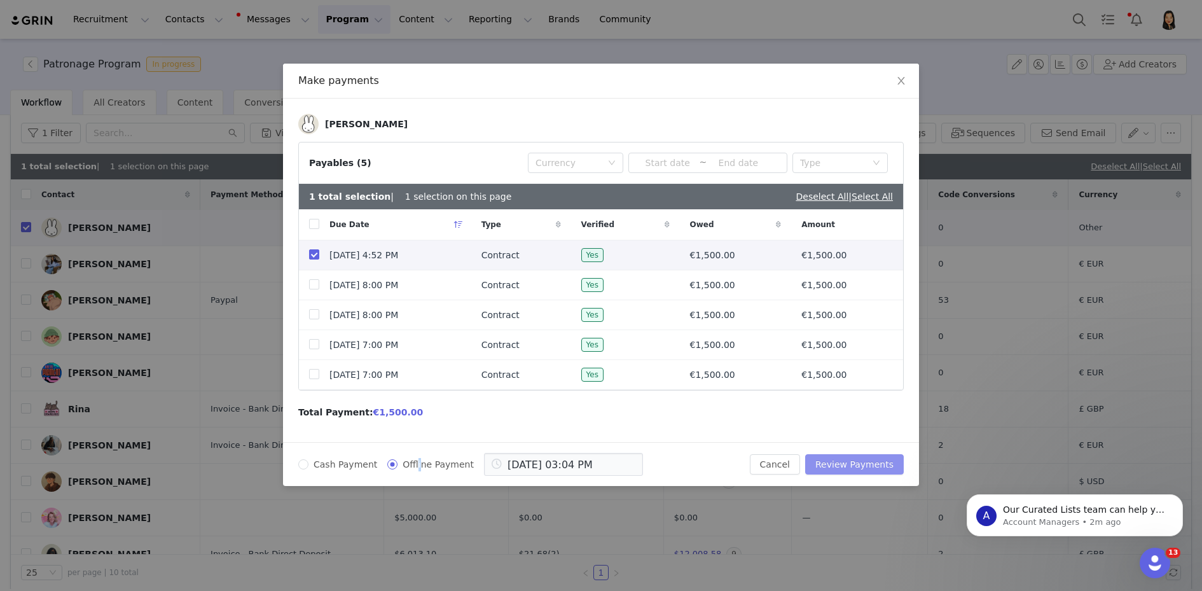
click at [839, 462] on button "Review Payments" at bounding box center [854, 464] width 99 height 20
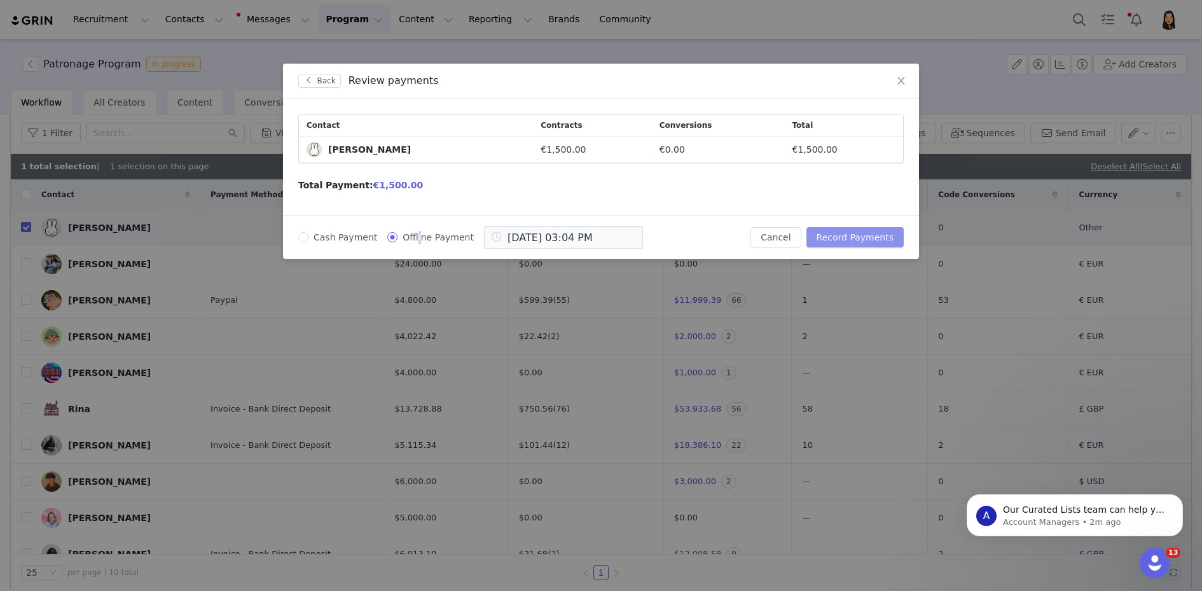
click at [848, 242] on button "Record Payments" at bounding box center [854, 237] width 97 height 20
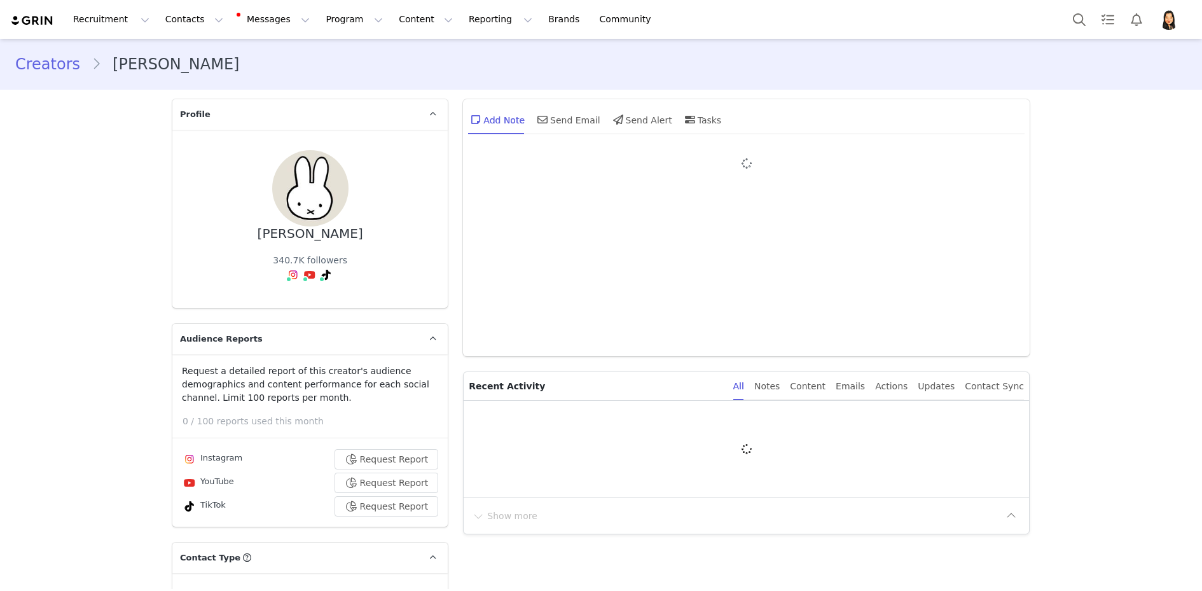
type input "+65 ([GEOGRAPHIC_DATA])"
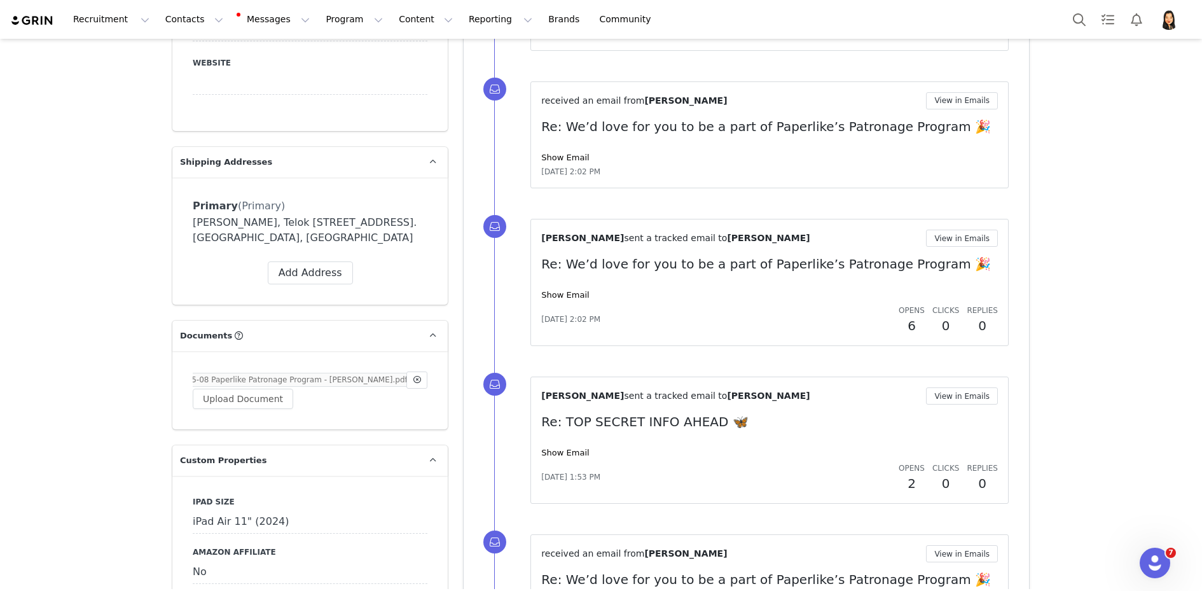
click at [257, 373] on link "25-08 Paperlike Patronage Program - Janelle Wee.pdf" at bounding box center [297, 379] width 231 height 13
